Goal: Task Accomplishment & Management: Use online tool/utility

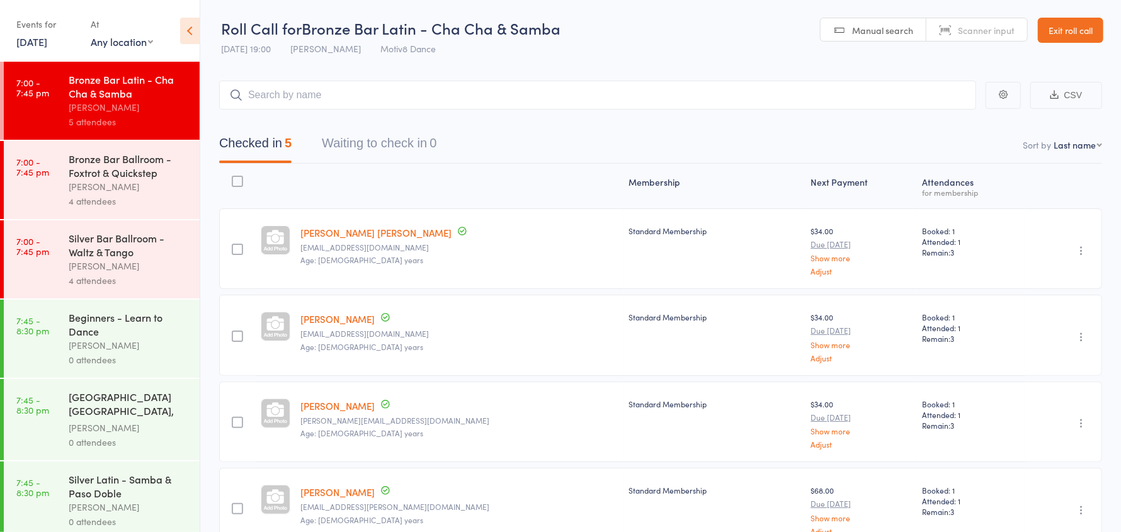
click at [1083, 37] on link "Exit roll call" at bounding box center [1071, 30] width 66 height 25
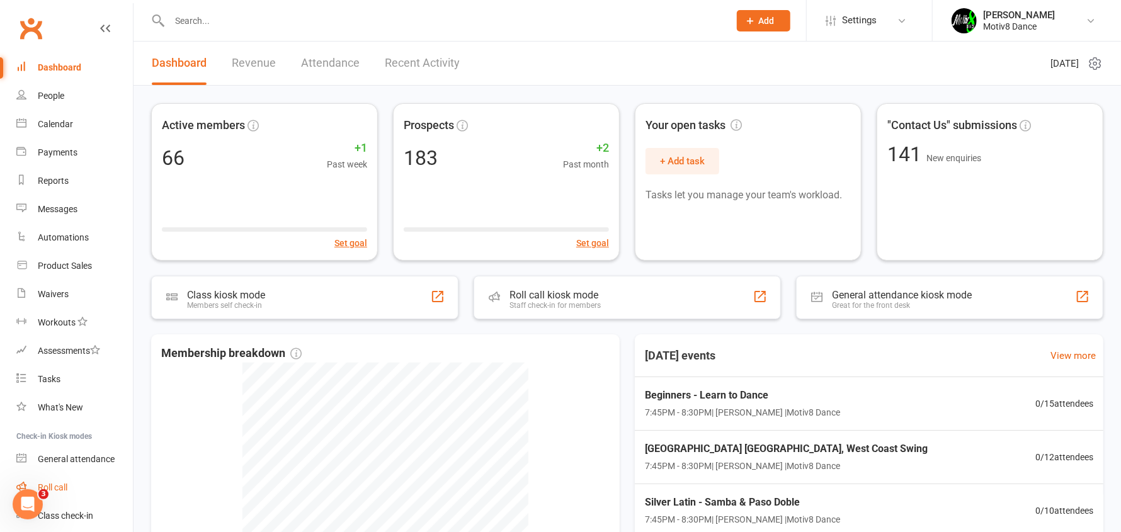
drag, startPoint x: 62, startPoint y: 487, endPoint x: 52, endPoint y: 493, distance: 11.3
click at [62, 488] on div "Roll call" at bounding box center [53, 487] width 30 height 10
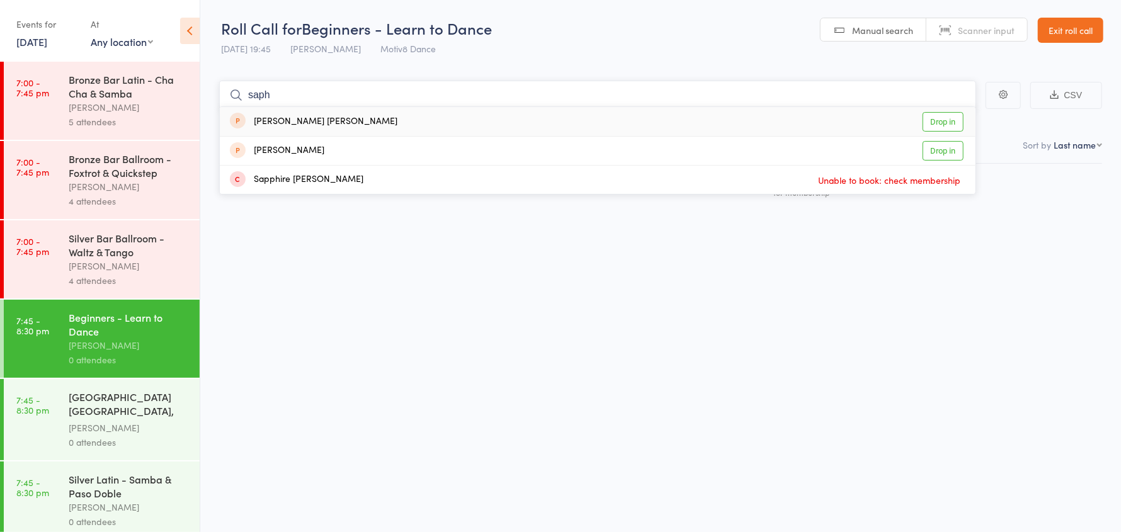
drag, startPoint x: 298, startPoint y: 91, endPoint x: 239, endPoint y: 95, distance: 58.7
click at [239, 95] on form "[PERSON_NAME] [PERSON_NAME] Drop in [PERSON_NAME] Drop in Sapphire [PERSON_NAME…" at bounding box center [597, 95] width 757 height 29
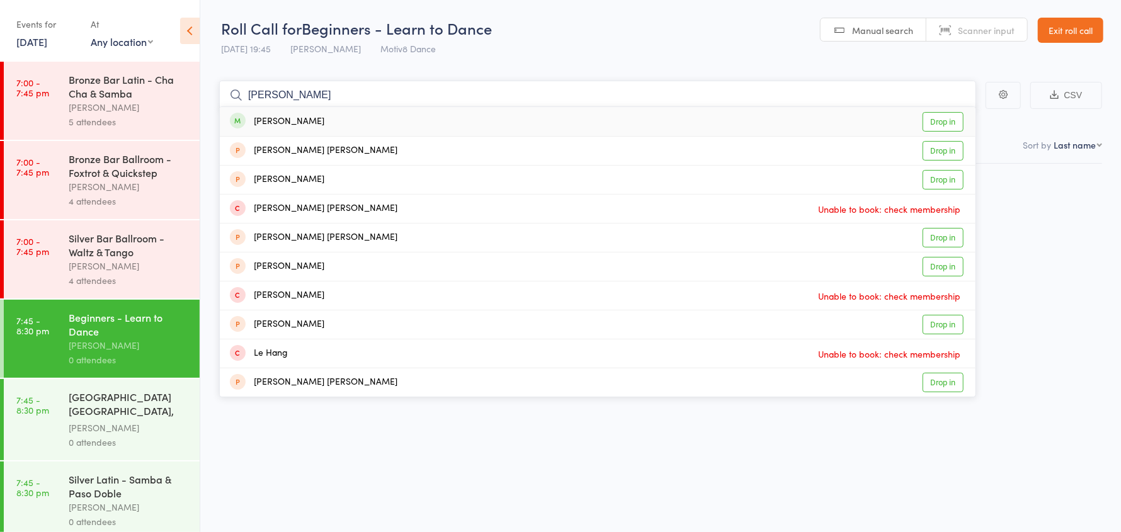
type input "[PERSON_NAME]"
click at [302, 122] on div "[PERSON_NAME]" at bounding box center [277, 122] width 94 height 14
